Goal: Task Accomplishment & Management: Manage account settings

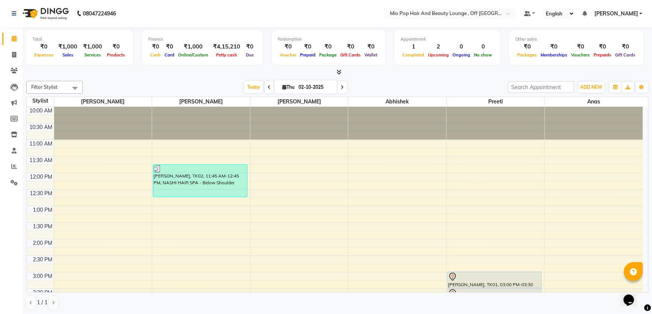
click at [342, 87] on icon at bounding box center [341, 87] width 3 height 5
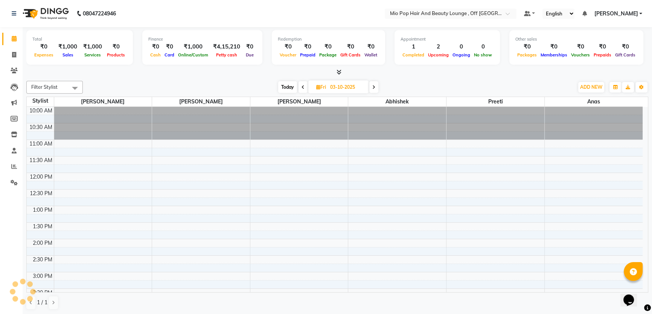
scroll to position [198, 0]
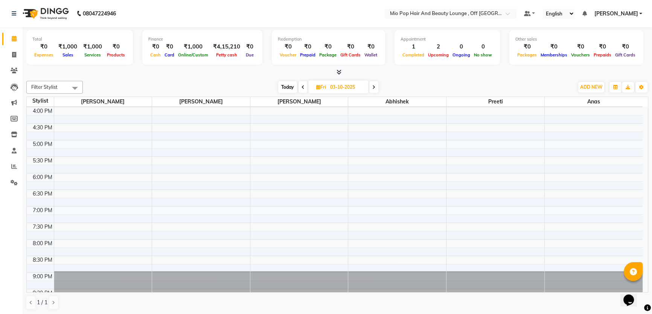
click at [375, 87] on icon at bounding box center [373, 87] width 3 height 5
click at [374, 86] on icon at bounding box center [374, 87] width 3 height 5
click at [374, 86] on icon at bounding box center [375, 87] width 3 height 5
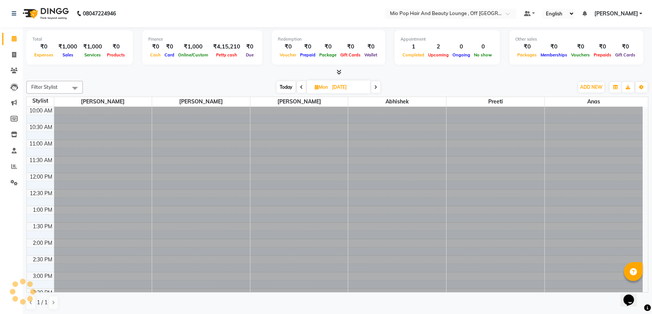
click at [374, 86] on icon at bounding box center [375, 87] width 3 height 5
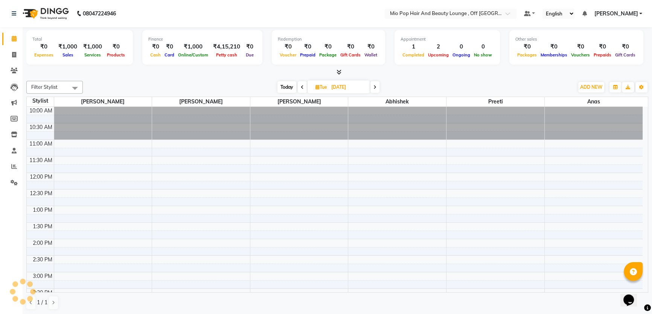
scroll to position [198, 0]
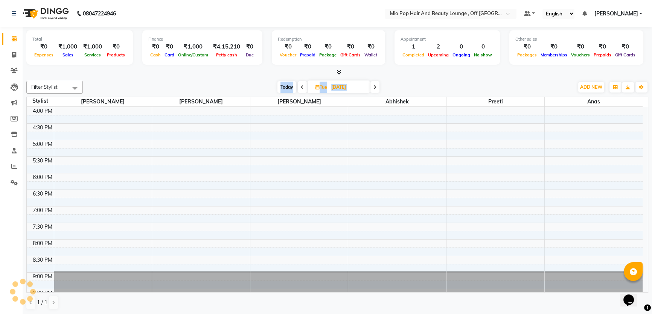
click at [374, 86] on icon at bounding box center [374, 87] width 3 height 5
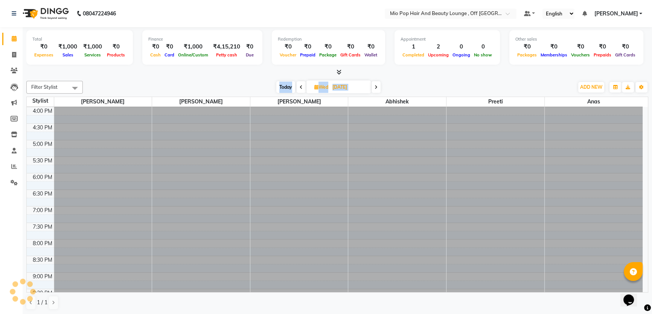
scroll to position [0, 0]
click at [374, 86] on span at bounding box center [375, 87] width 9 height 12
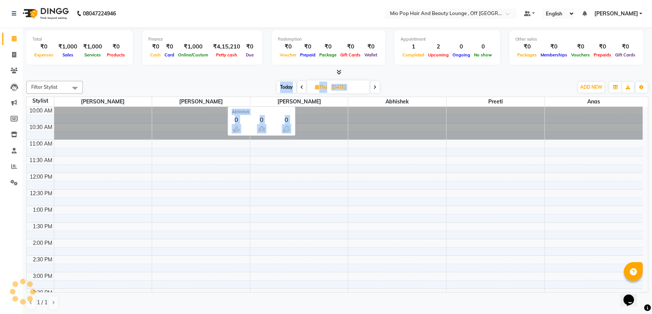
scroll to position [198, 0]
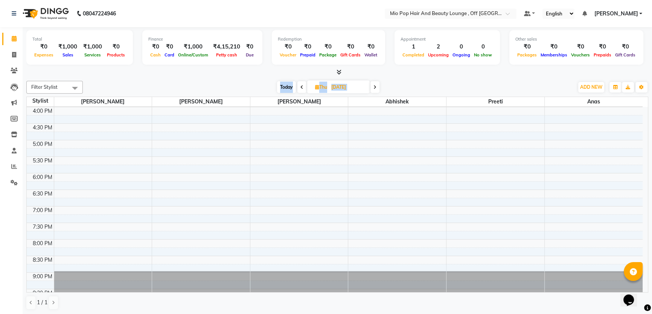
click at [376, 85] on icon at bounding box center [374, 87] width 3 height 5
click at [375, 85] on span at bounding box center [373, 87] width 9 height 12
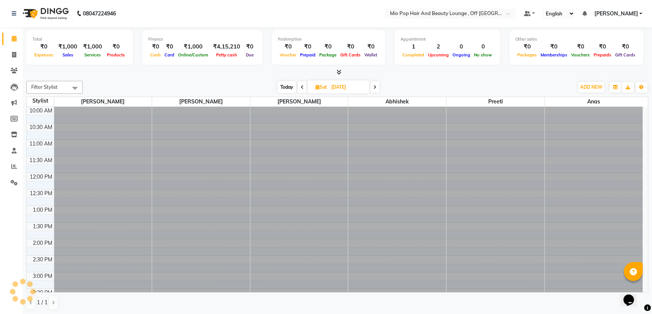
click at [375, 85] on icon at bounding box center [374, 87] width 3 height 5
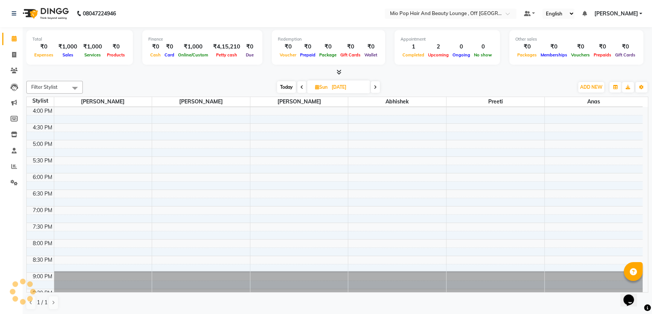
drag, startPoint x: 375, startPoint y: 85, endPoint x: 285, endPoint y: 82, distance: 90.7
click at [375, 85] on icon at bounding box center [375, 87] width 3 height 5
click at [298, 86] on span at bounding box center [301, 87] width 9 height 12
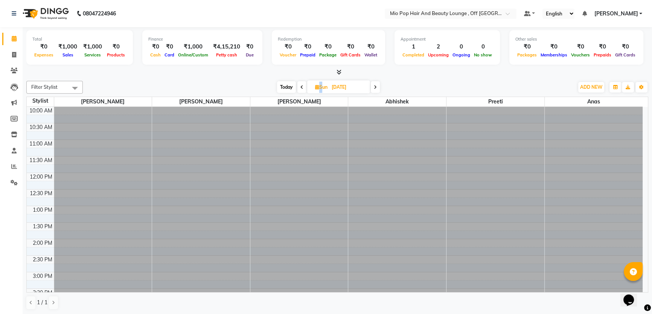
click at [298, 86] on span at bounding box center [301, 87] width 9 height 12
click at [298, 86] on span at bounding box center [302, 87] width 9 height 12
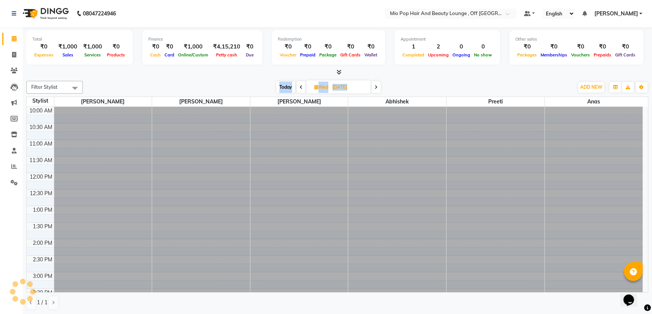
click at [299, 86] on icon at bounding box center [300, 87] width 3 height 5
click at [298, 86] on span at bounding box center [300, 87] width 9 height 12
click at [298, 86] on span at bounding box center [301, 87] width 9 height 12
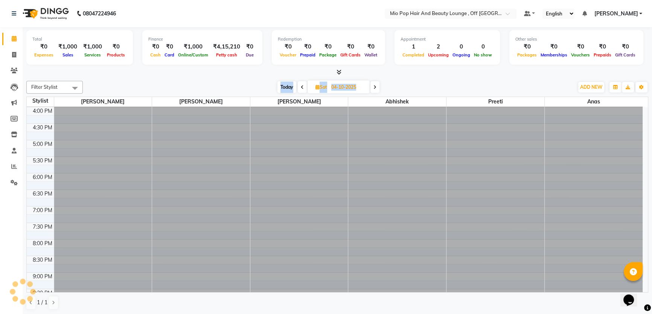
click at [298, 86] on span at bounding box center [302, 87] width 9 height 12
type input "02-10-2025"
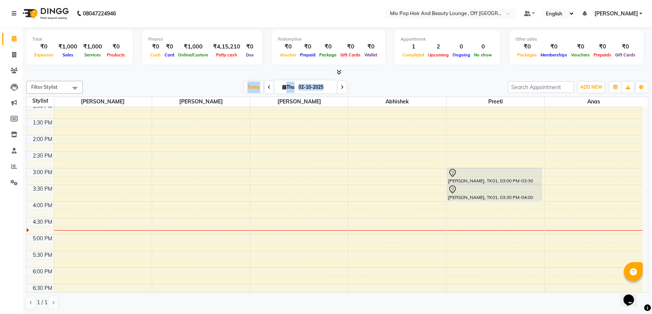
scroll to position [5, 0]
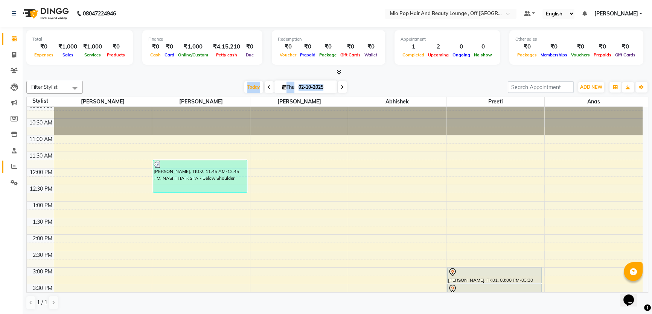
click at [12, 168] on icon at bounding box center [14, 167] width 6 height 6
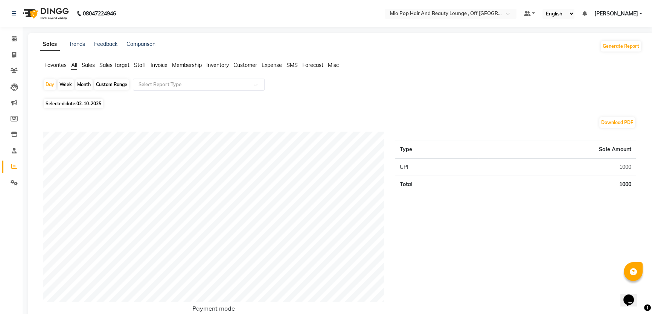
click at [436, 63] on ul "Favorites All Sales Sales Target Staff Invoice Membership Inventory Customer Ex…" at bounding box center [341, 65] width 602 height 8
click at [17, 38] on span at bounding box center [14, 39] width 13 height 9
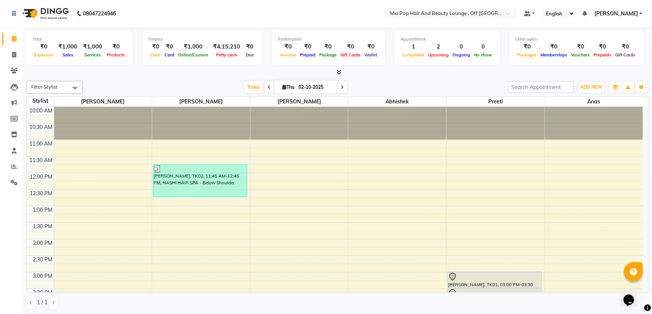
scroll to position [137, 0]
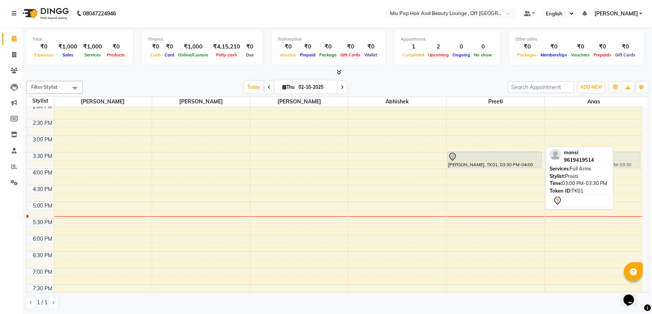
click at [519, 161] on div "[PERSON_NAME], TK01, 03:00 PM-03:30 PM, Full Arms [PERSON_NAME], TK01, 03:30 PM…" at bounding box center [495, 168] width 98 height 397
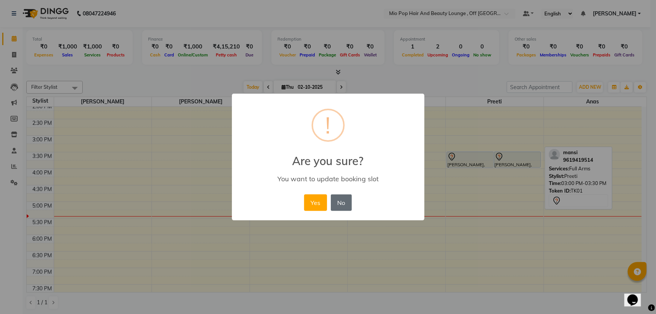
drag, startPoint x: 521, startPoint y: 160, endPoint x: 348, endPoint y: 203, distance: 179.0
click at [348, 203] on button "No" at bounding box center [341, 202] width 21 height 17
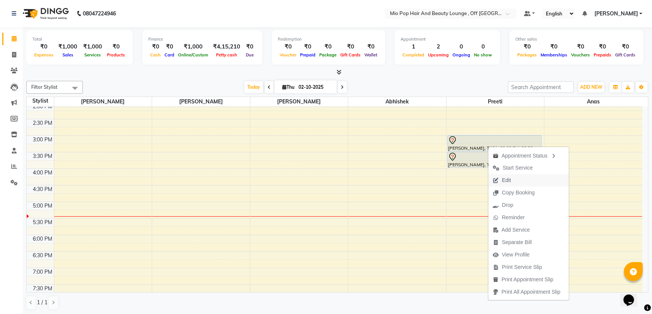
click at [504, 178] on span "Edit" at bounding box center [505, 180] width 9 height 8
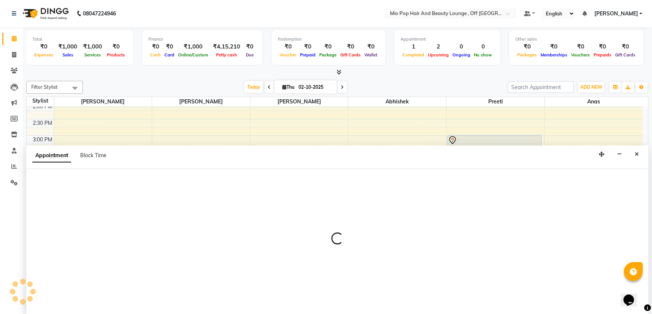
scroll to position [0, 0]
select select "tentative"
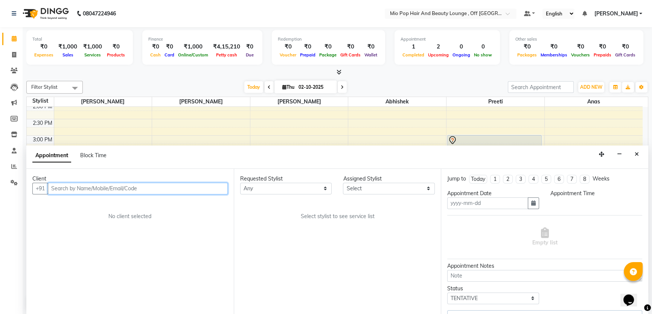
type input "02-10-2025"
select select "900"
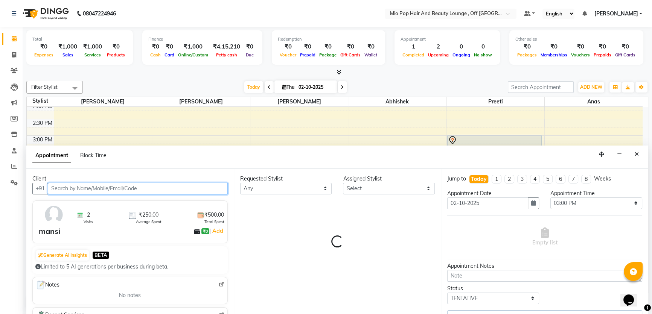
select select "62922"
select select "3272"
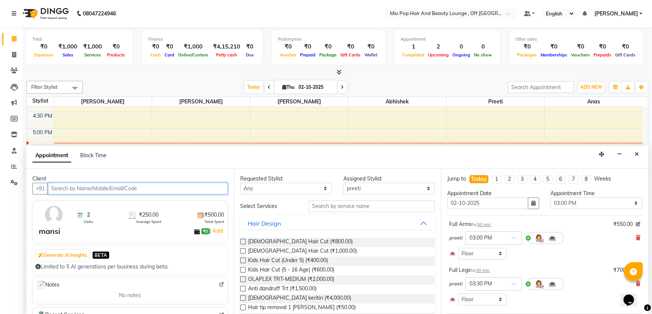
scroll to position [34, 0]
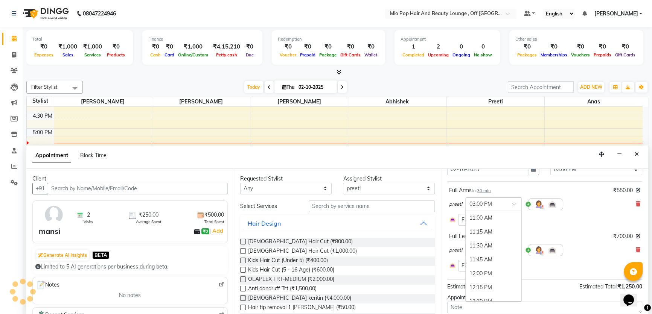
click at [500, 204] on input "text" at bounding box center [485, 204] width 33 height 8
click at [486, 243] on div "07:30 PM" at bounding box center [493, 244] width 56 height 14
click at [492, 250] on input "text" at bounding box center [485, 250] width 33 height 8
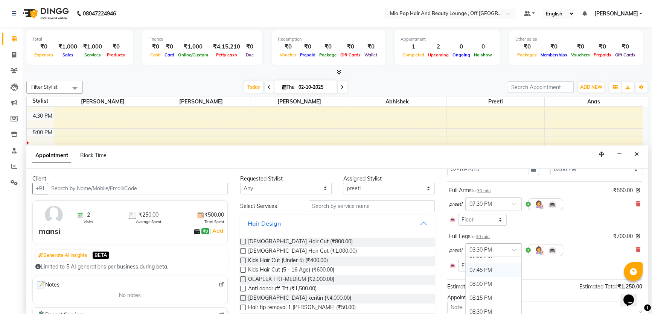
click at [488, 273] on div "07:45 PM" at bounding box center [493, 270] width 56 height 14
click at [484, 252] on input "text" at bounding box center [485, 250] width 33 height 8
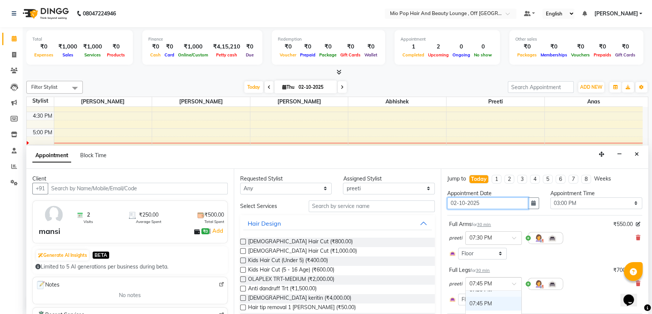
click at [487, 207] on input "02-10-2025" at bounding box center [487, 203] width 81 height 12
click at [532, 203] on icon "button" at bounding box center [533, 203] width 5 height 5
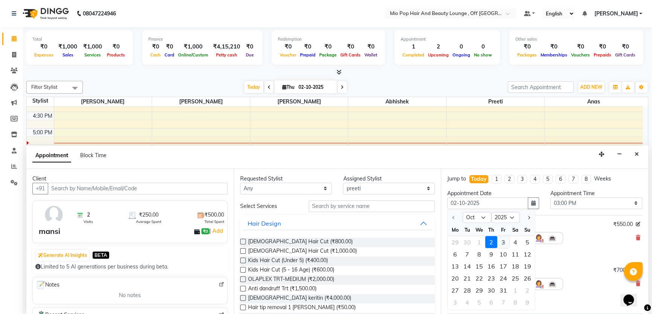
click at [503, 244] on div "3" at bounding box center [503, 242] width 12 height 12
type input "03-10-2025"
select select "900"
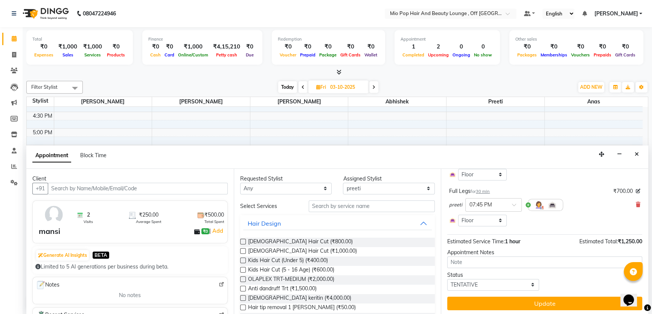
scroll to position [80, 0]
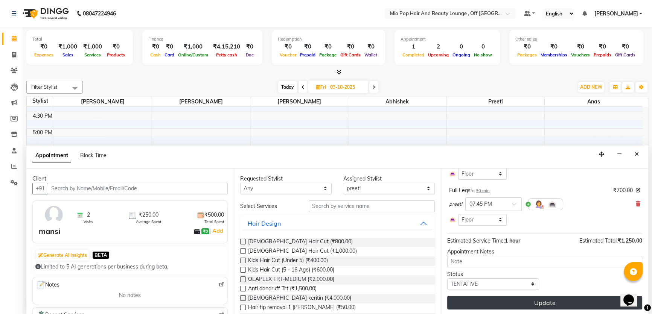
click at [480, 303] on button "Update" at bounding box center [544, 303] width 195 height 14
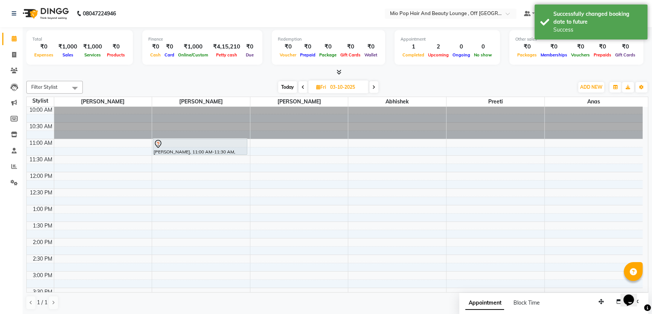
scroll to position [0, 0]
click at [300, 86] on span at bounding box center [302, 87] width 9 height 12
type input "02-10-2025"
